Goal: Task Accomplishment & Management: Manage account settings

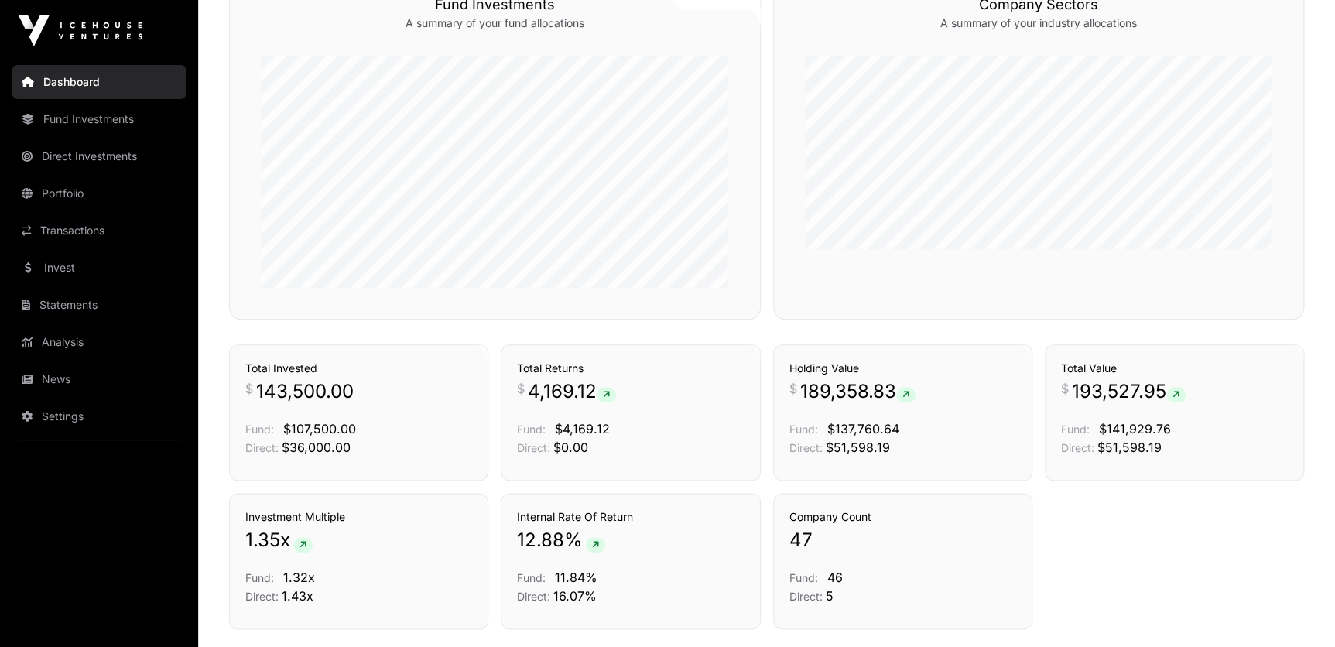
scroll to position [782, 0]
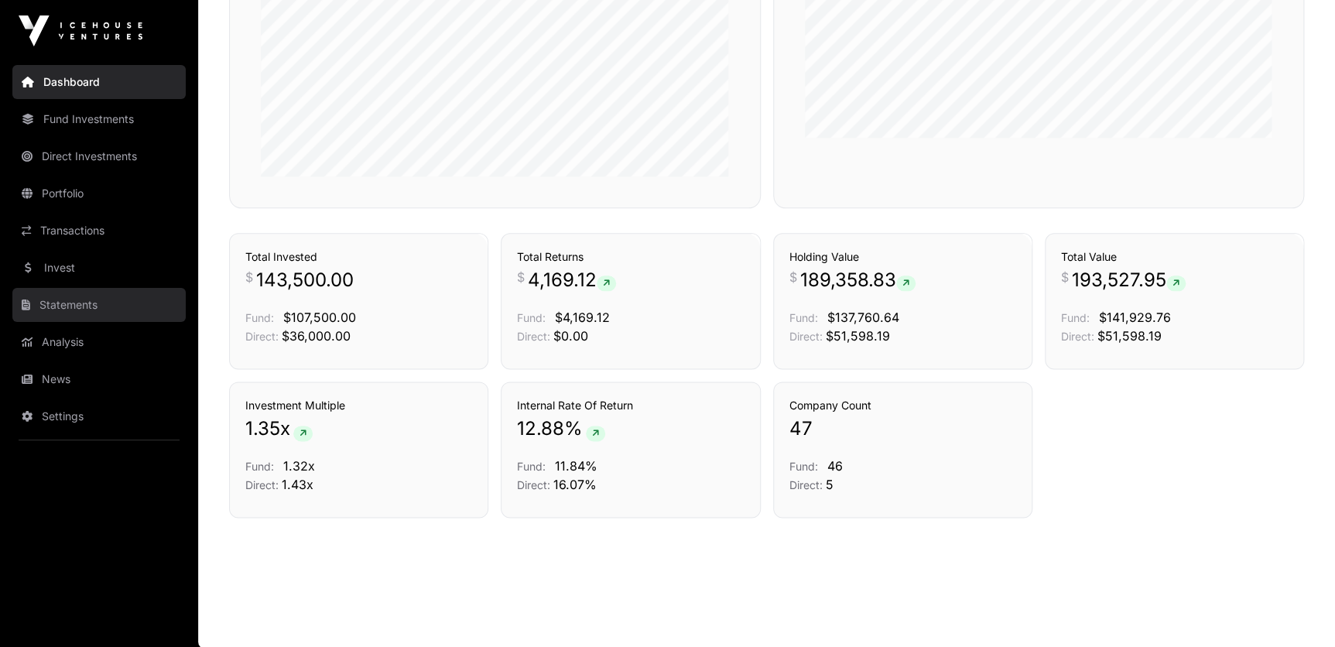
click at [87, 303] on link "Statements" at bounding box center [98, 305] width 173 height 34
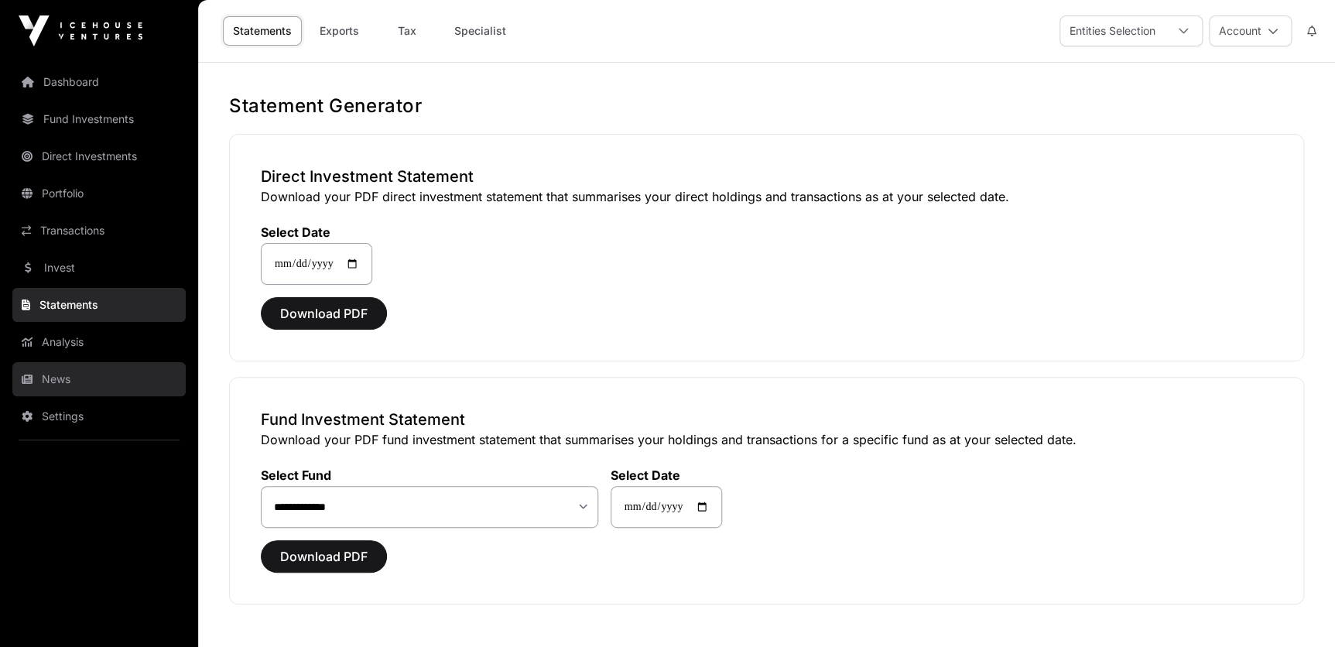
click at [72, 378] on link "News" at bounding box center [98, 379] width 173 height 34
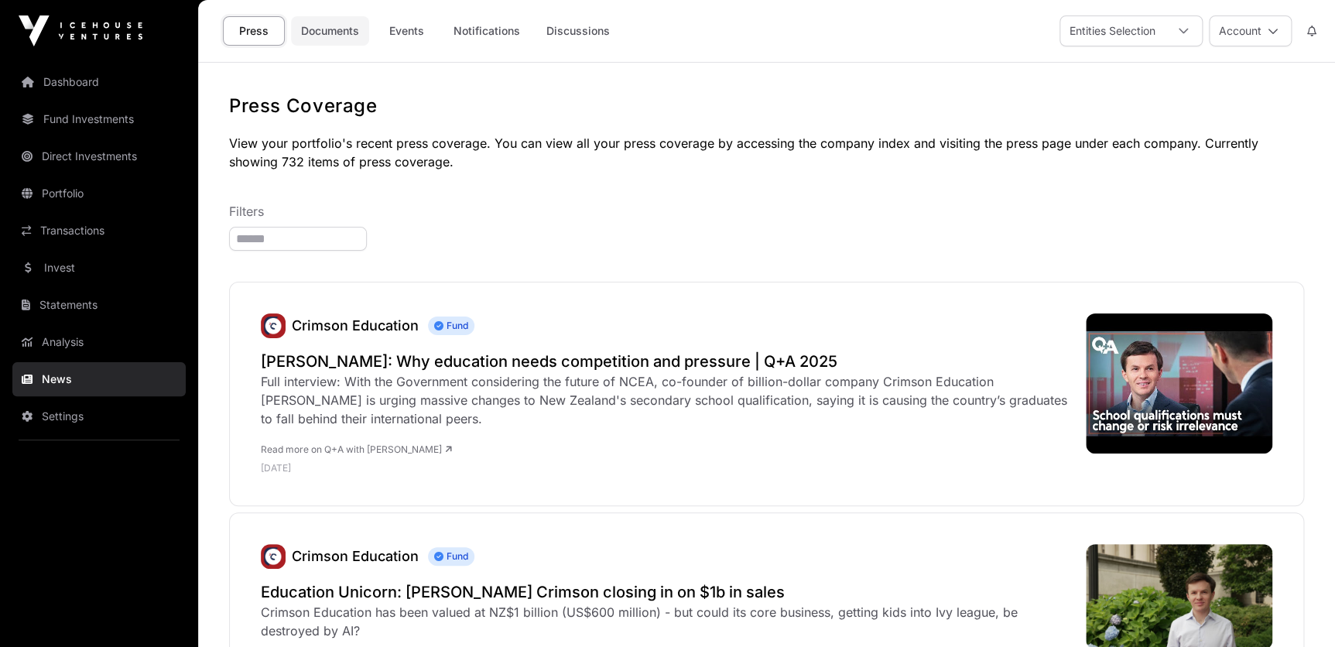
click at [347, 36] on link "Documents" at bounding box center [330, 30] width 78 height 29
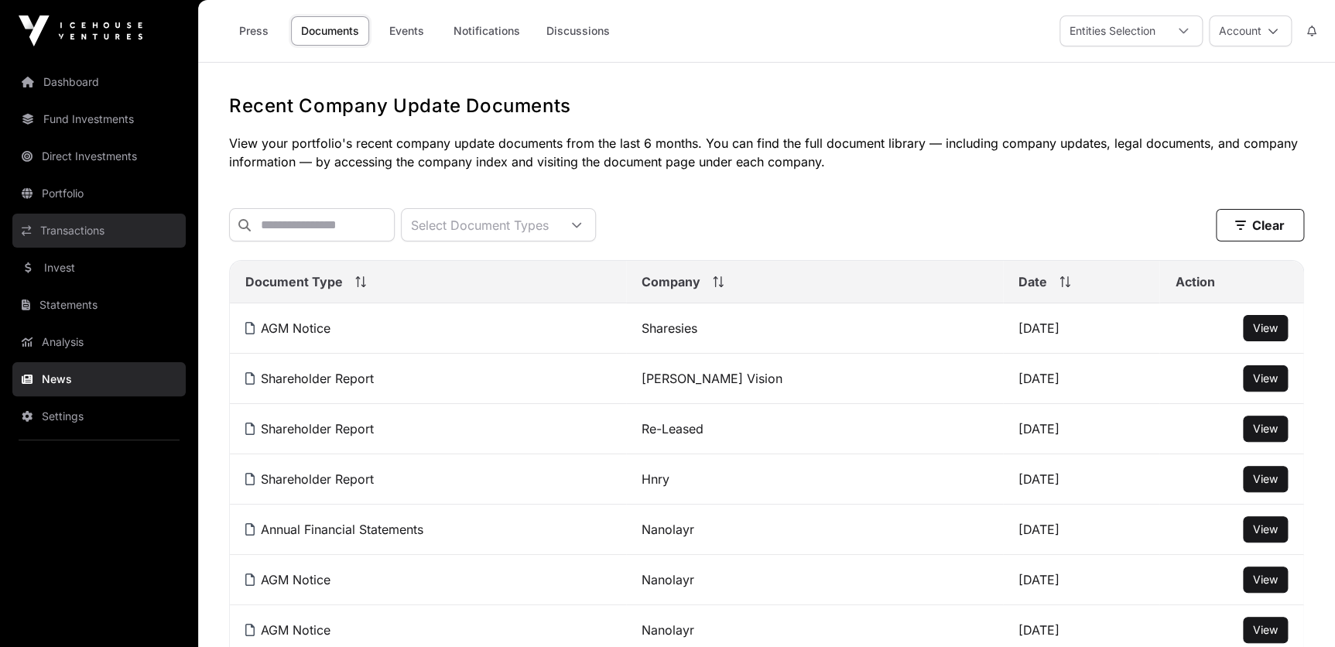
click at [76, 224] on link "Transactions" at bounding box center [98, 231] width 173 height 34
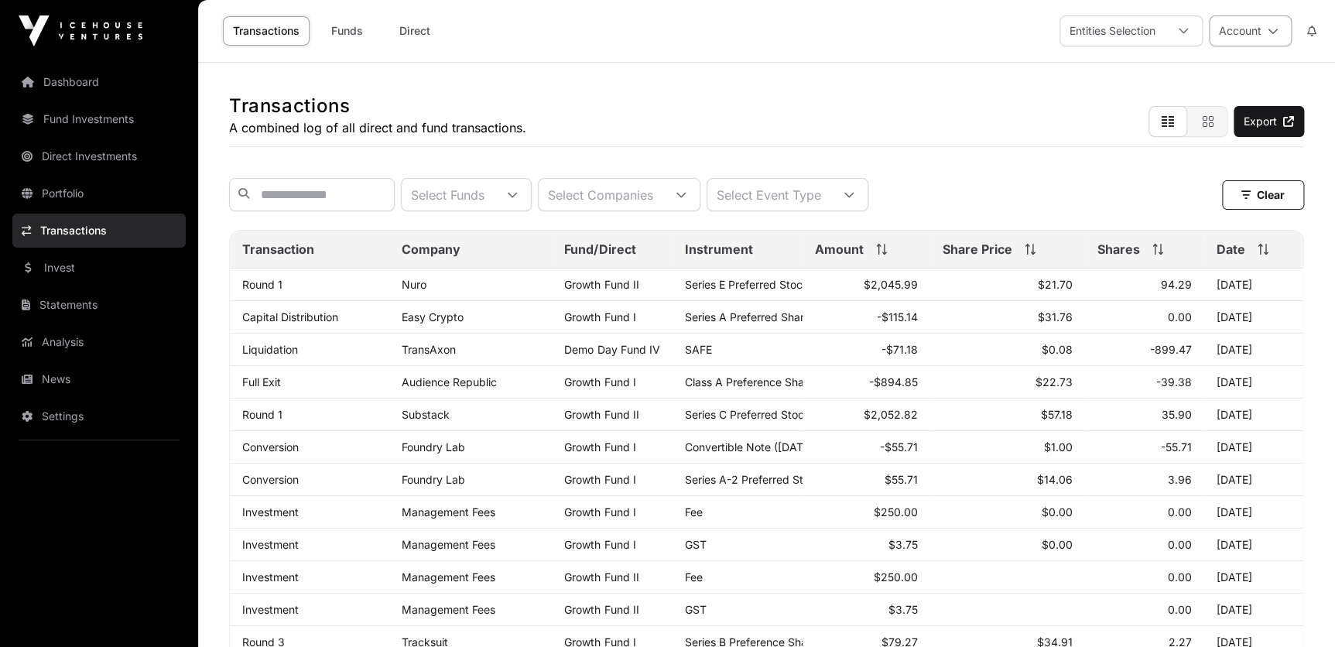
click at [1273, 33] on icon at bounding box center [1273, 31] width 11 height 11
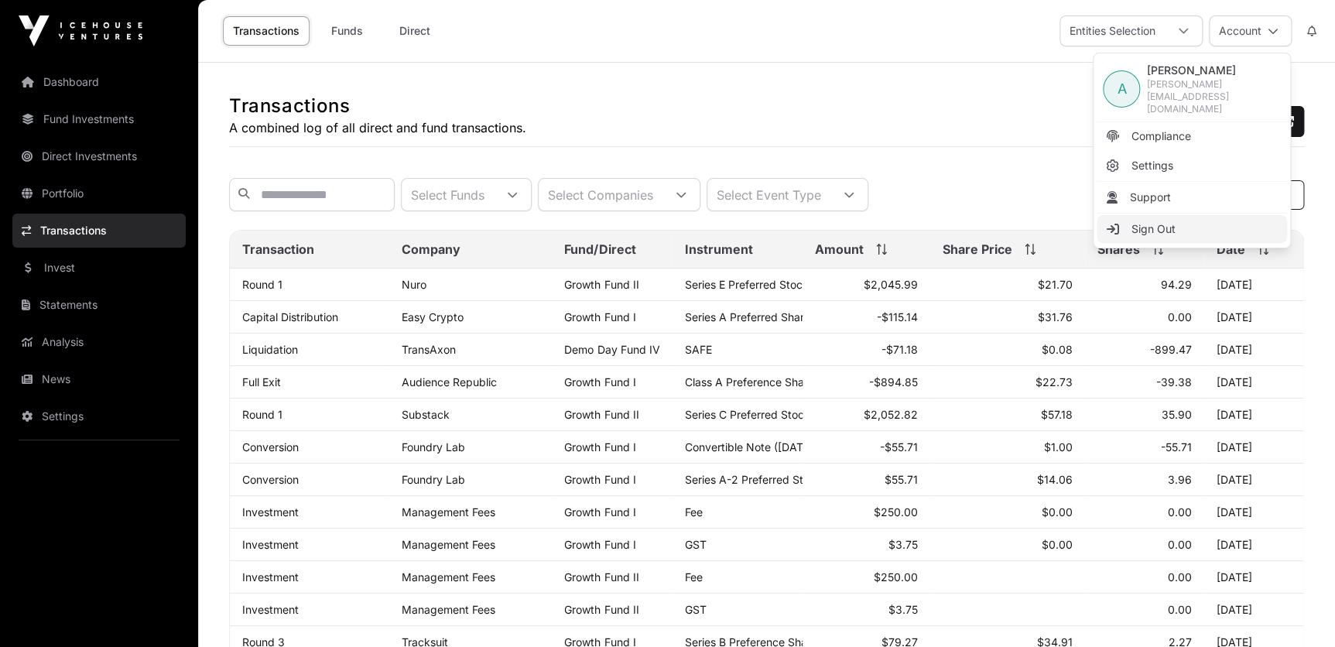
click at [1179, 215] on link "Sign Out" at bounding box center [1191, 229] width 190 height 28
